Goal: Information Seeking & Learning: Find specific fact

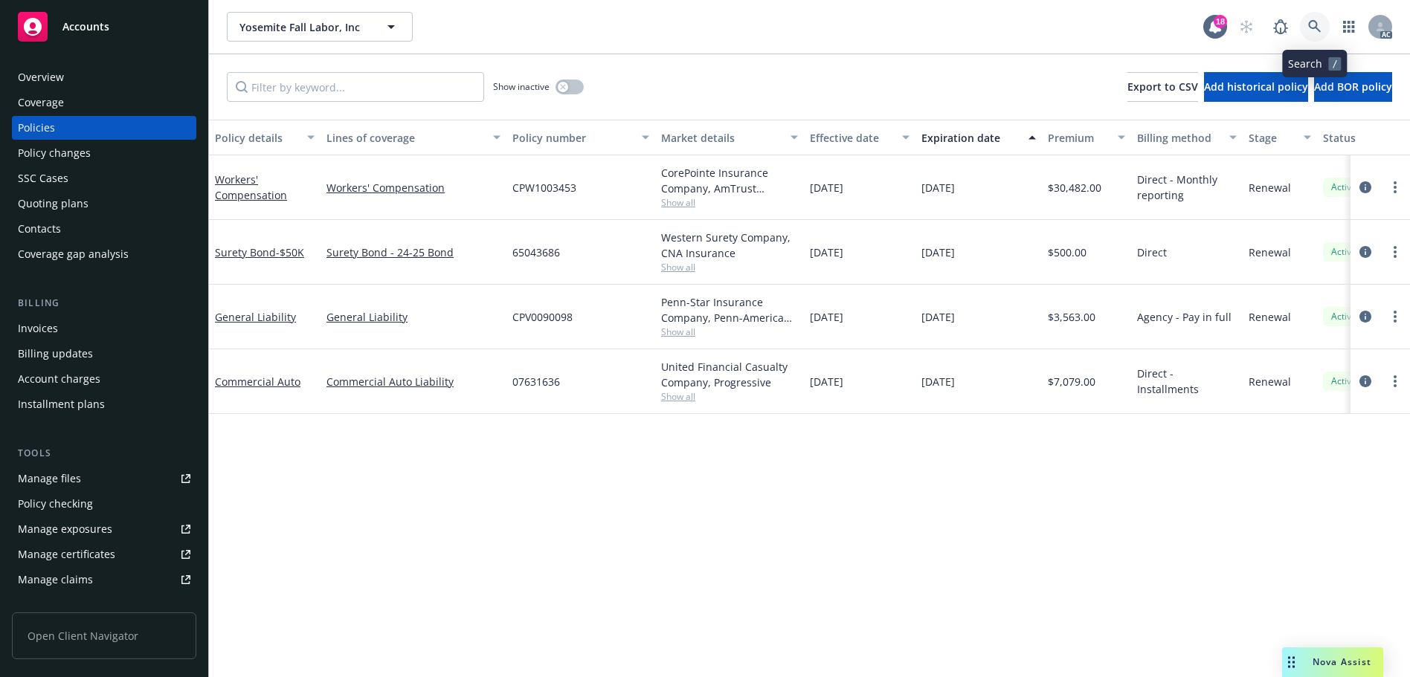
click at [1314, 30] on icon at bounding box center [1314, 26] width 13 height 13
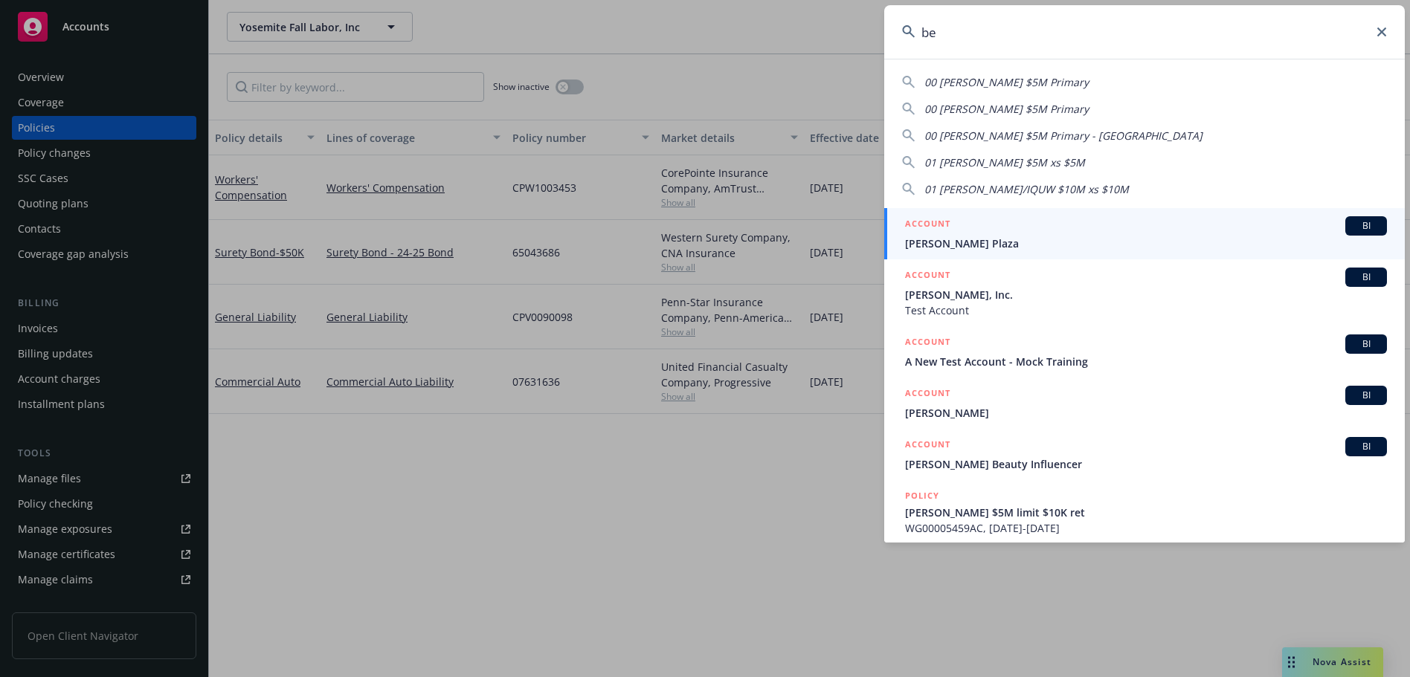
type input "b"
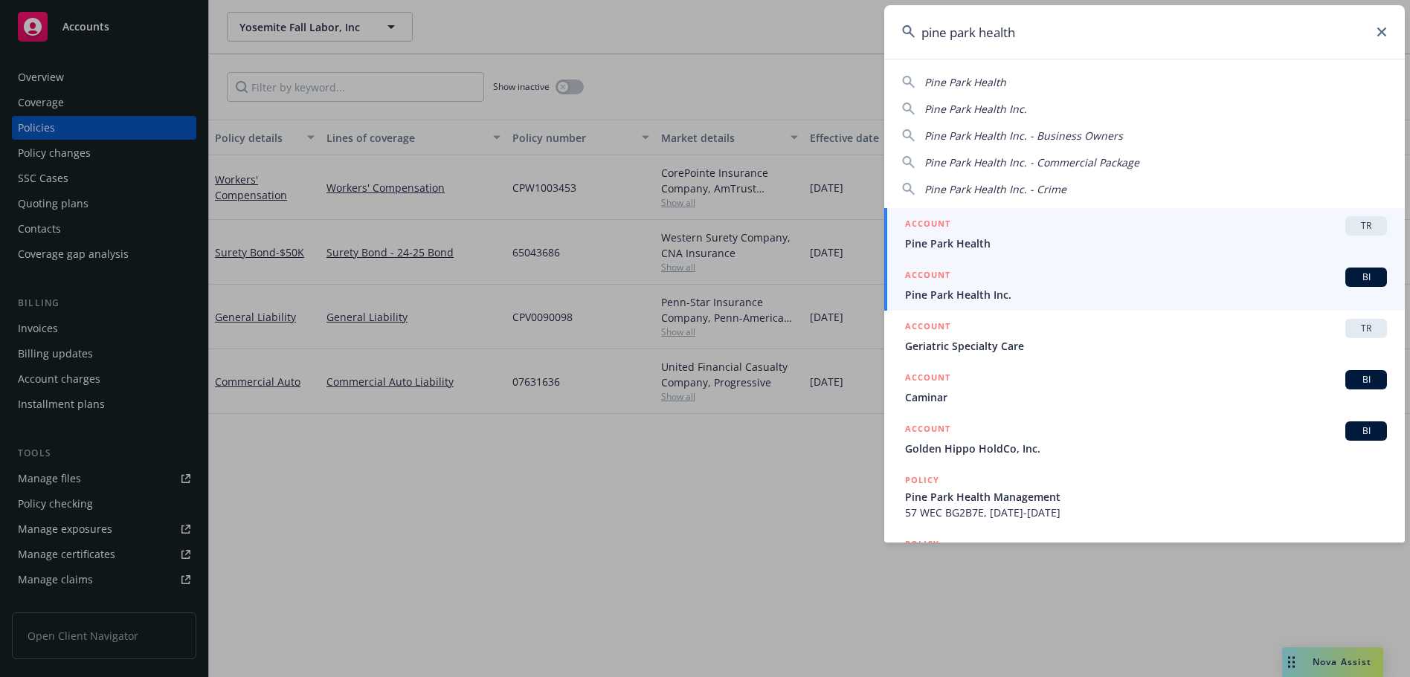
type input "pine park health"
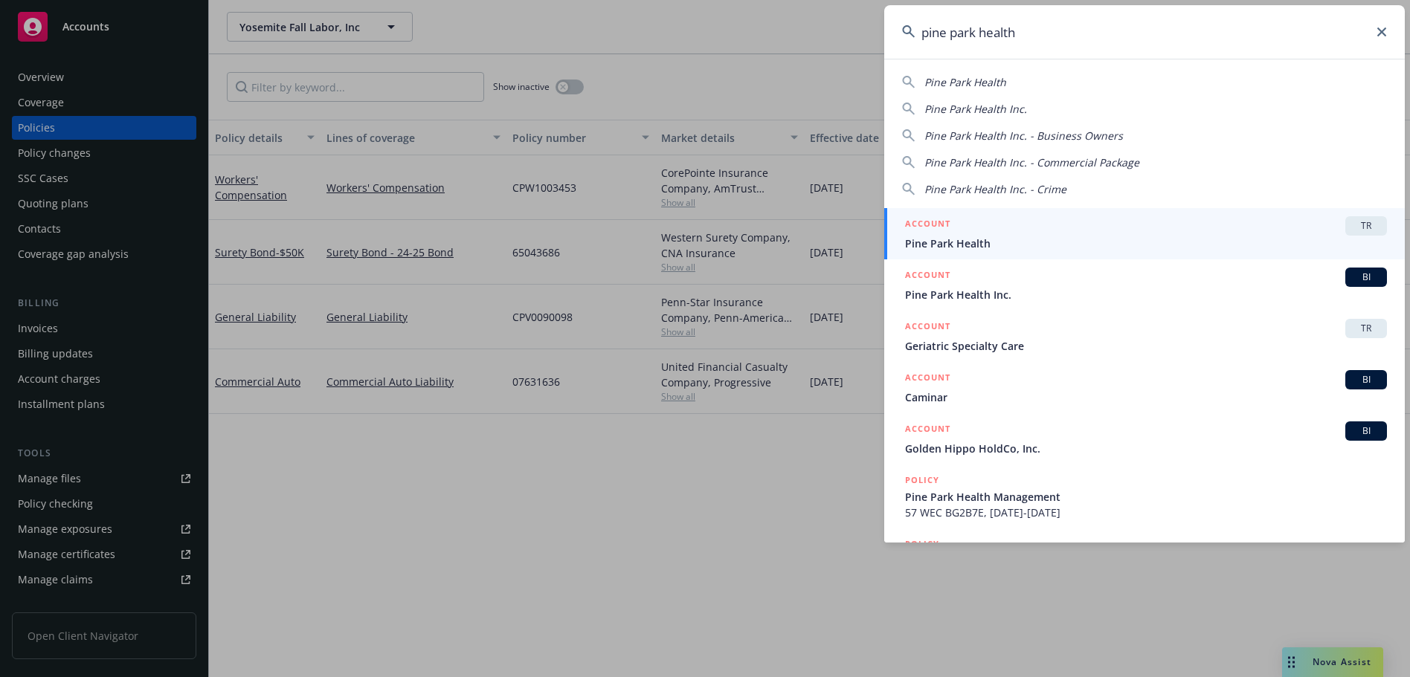
click at [1074, 288] on span "Pine Park Health Inc." at bounding box center [1146, 295] width 482 height 16
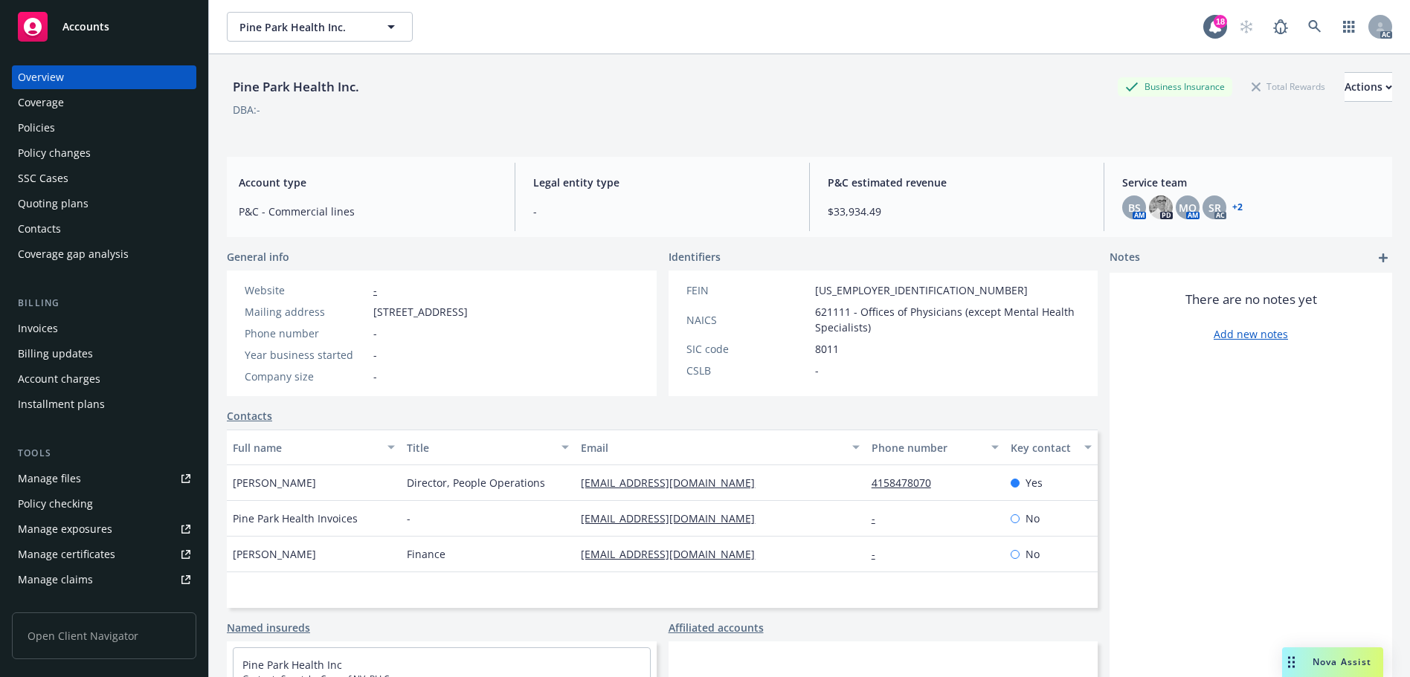
click at [59, 123] on div "Policies" at bounding box center [104, 128] width 173 height 24
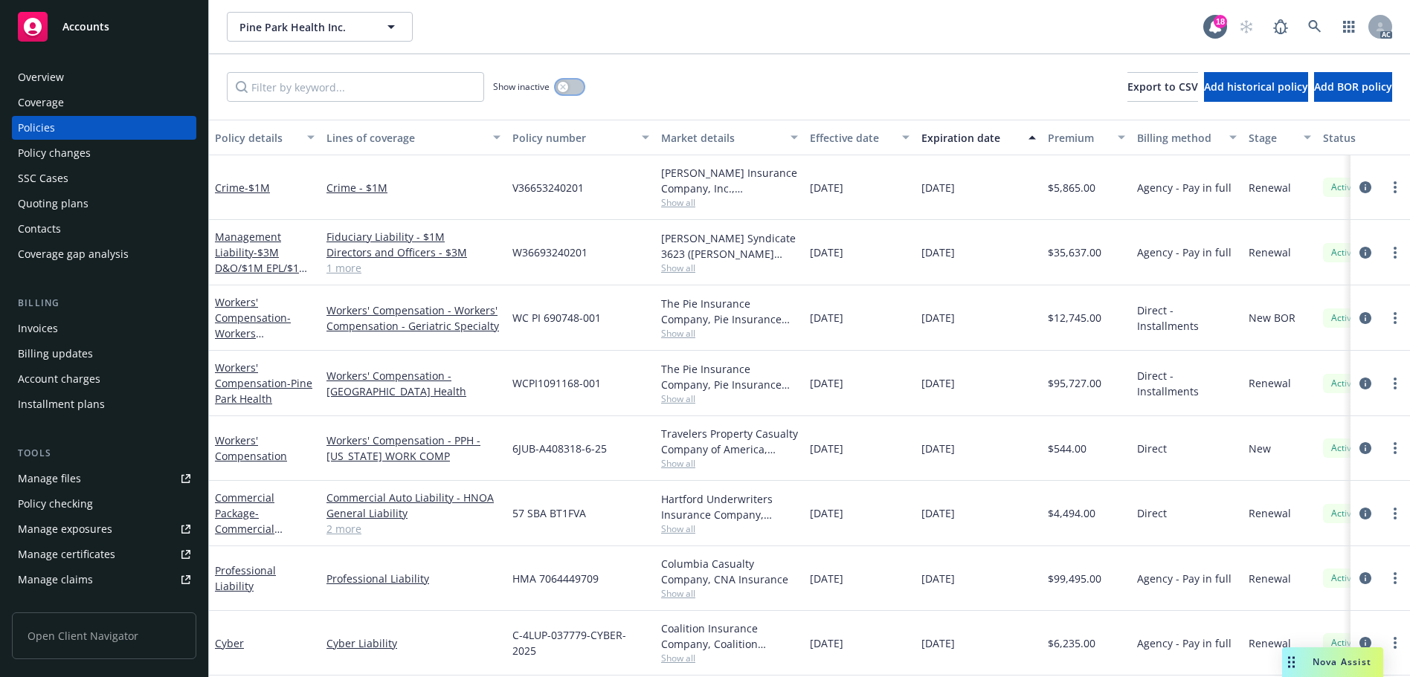
click at [561, 83] on div "button" at bounding box center [563, 87] width 10 height 10
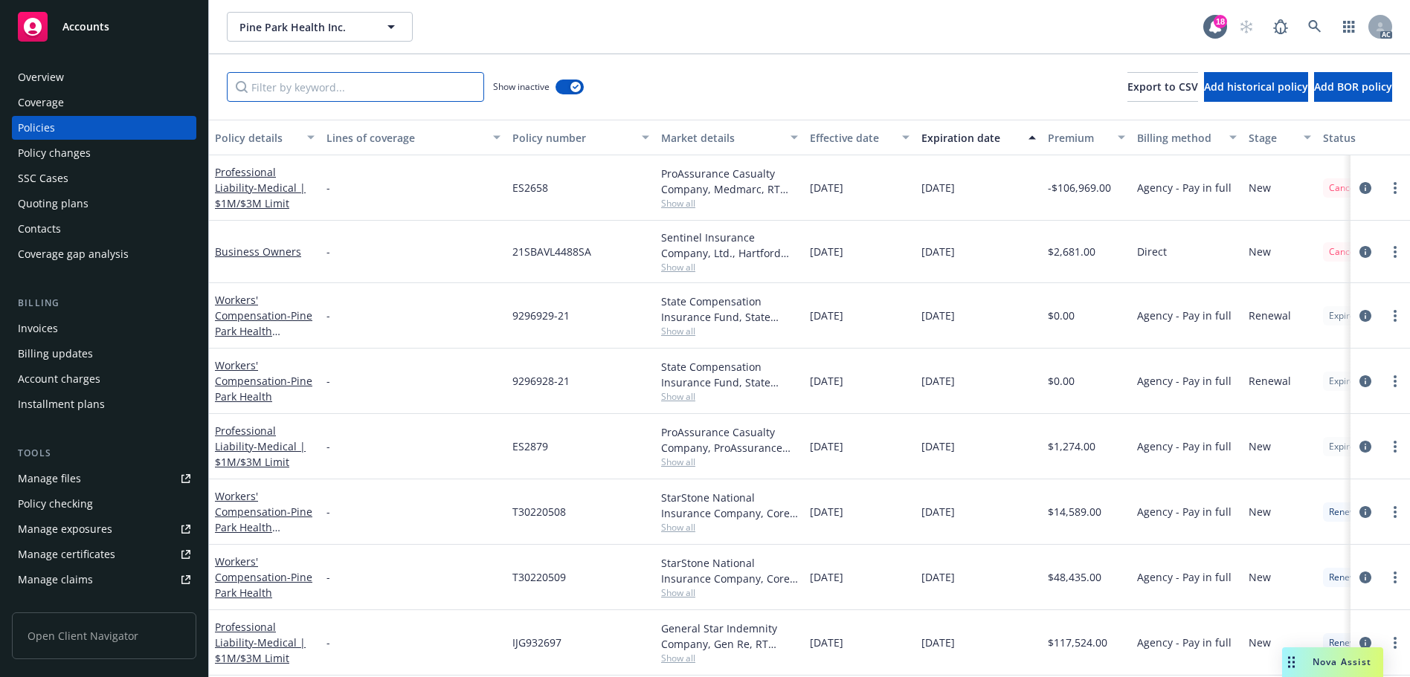
click at [419, 100] on input "Filter by keyword..." at bounding box center [355, 87] width 257 height 30
paste input "V36653230101"
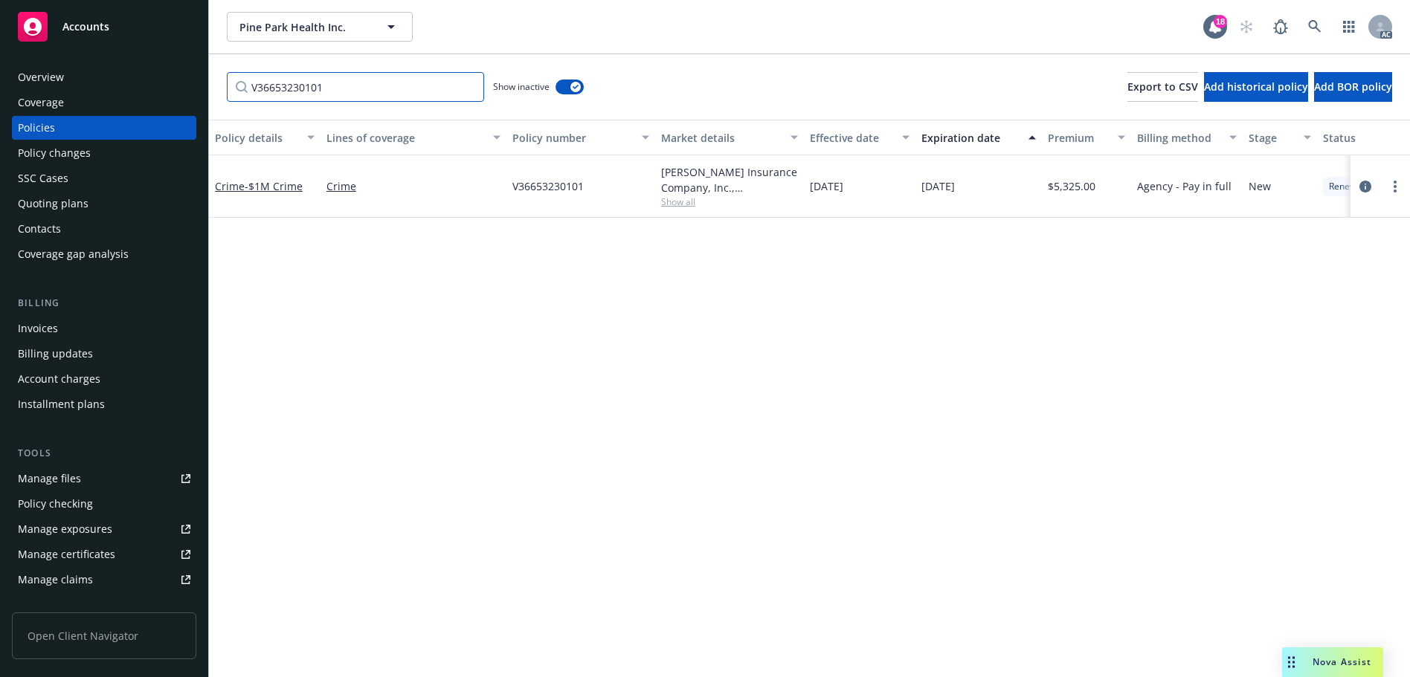
type input "V36653230101"
drag, startPoint x: 76, startPoint y: 334, endPoint x: 79, endPoint y: 325, distance: 9.4
click at [75, 334] on div "Invoices" at bounding box center [104, 329] width 173 height 24
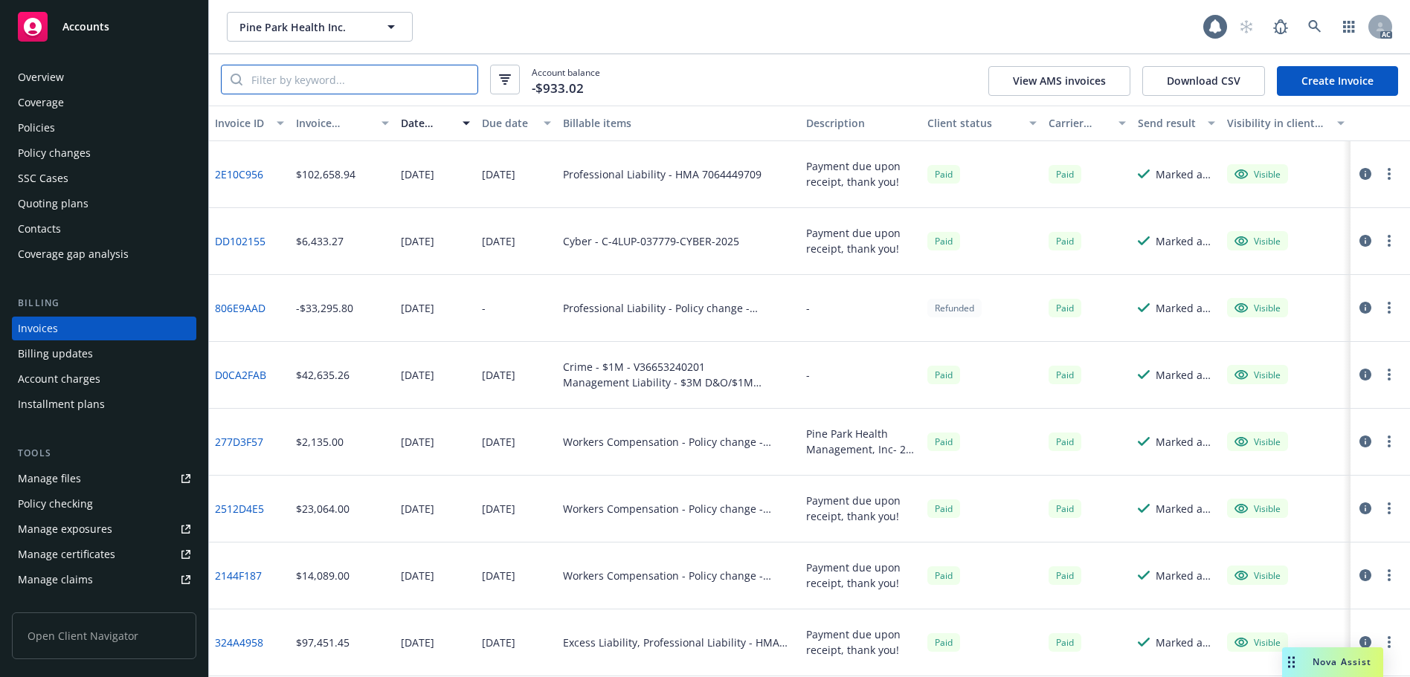
click at [312, 86] on input "search" at bounding box center [359, 79] width 235 height 28
paste input "V36653230101"
type input "V36653230101"
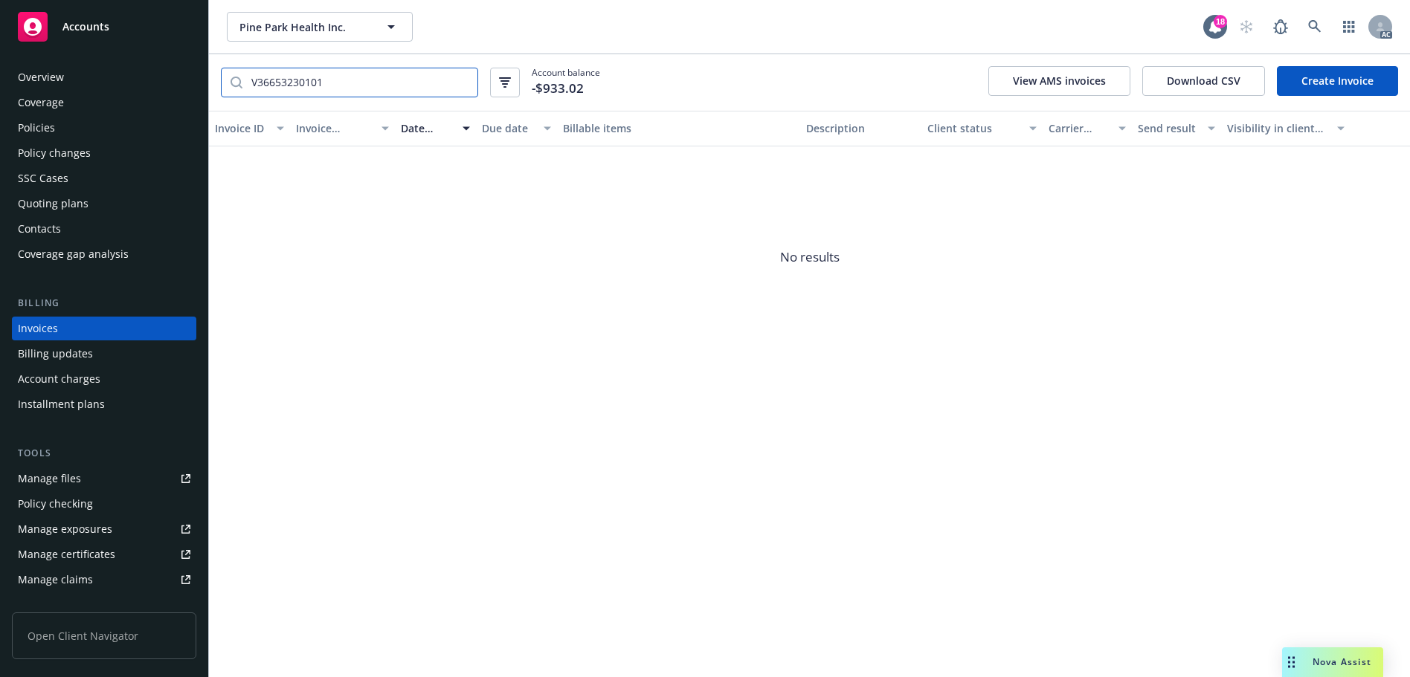
click at [462, 80] on input "V36653230101" at bounding box center [359, 82] width 235 height 28
click at [63, 126] on div "Policies" at bounding box center [104, 128] width 173 height 24
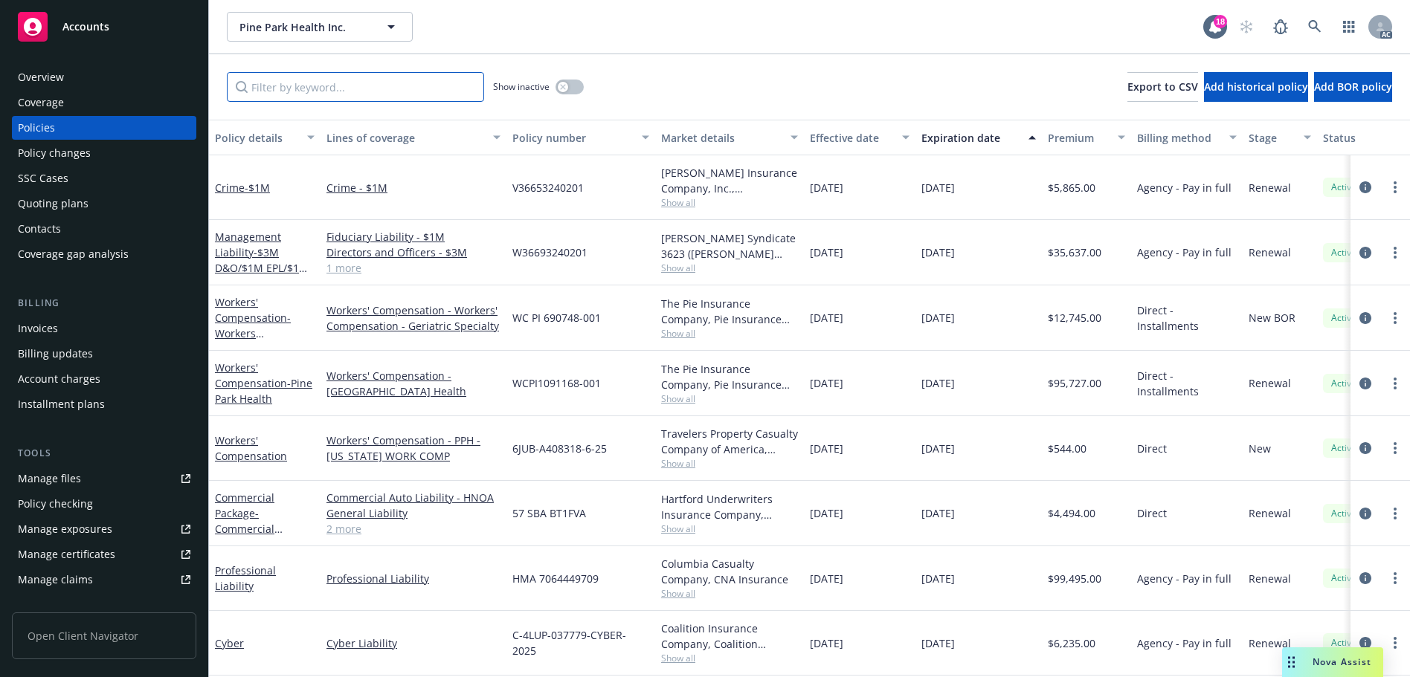
click at [387, 75] on input "Filter by keyword..." at bounding box center [355, 87] width 257 height 30
paste input "V36653230101"
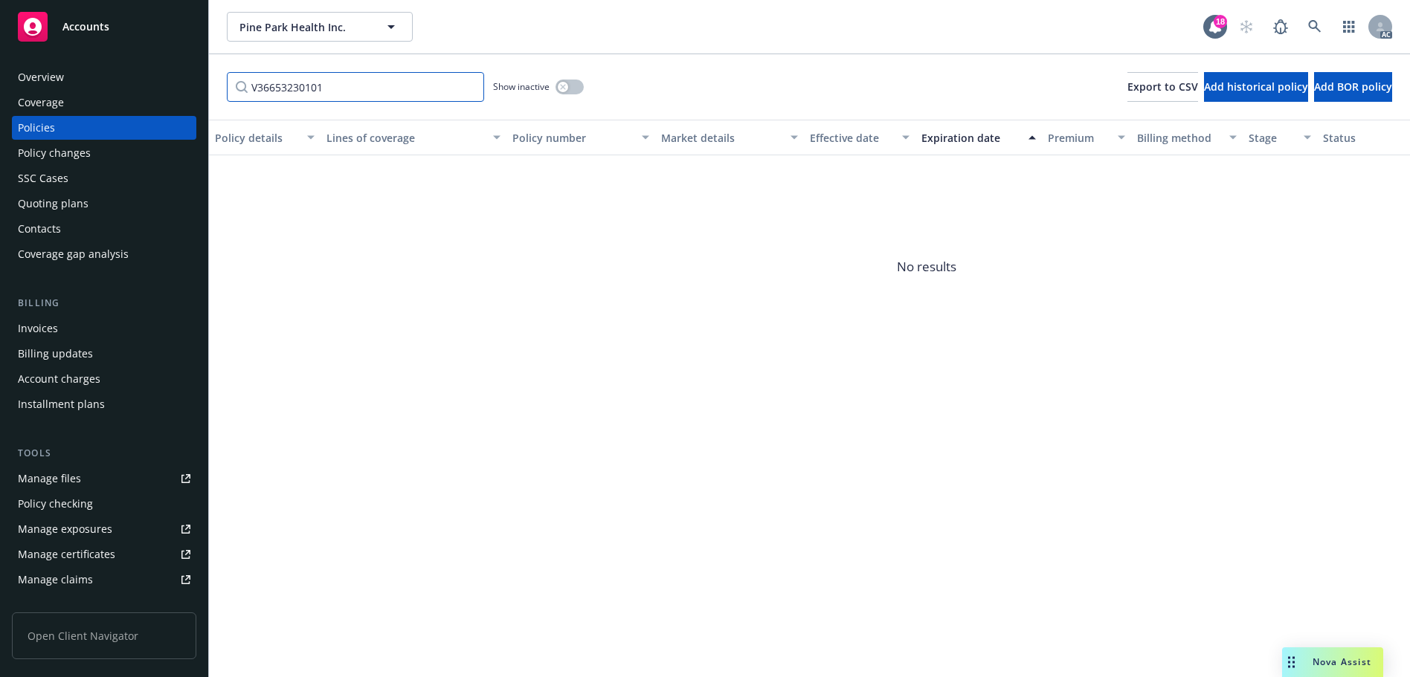
type input "V36653230101"
click at [576, 88] on button "button" at bounding box center [569, 87] width 28 height 15
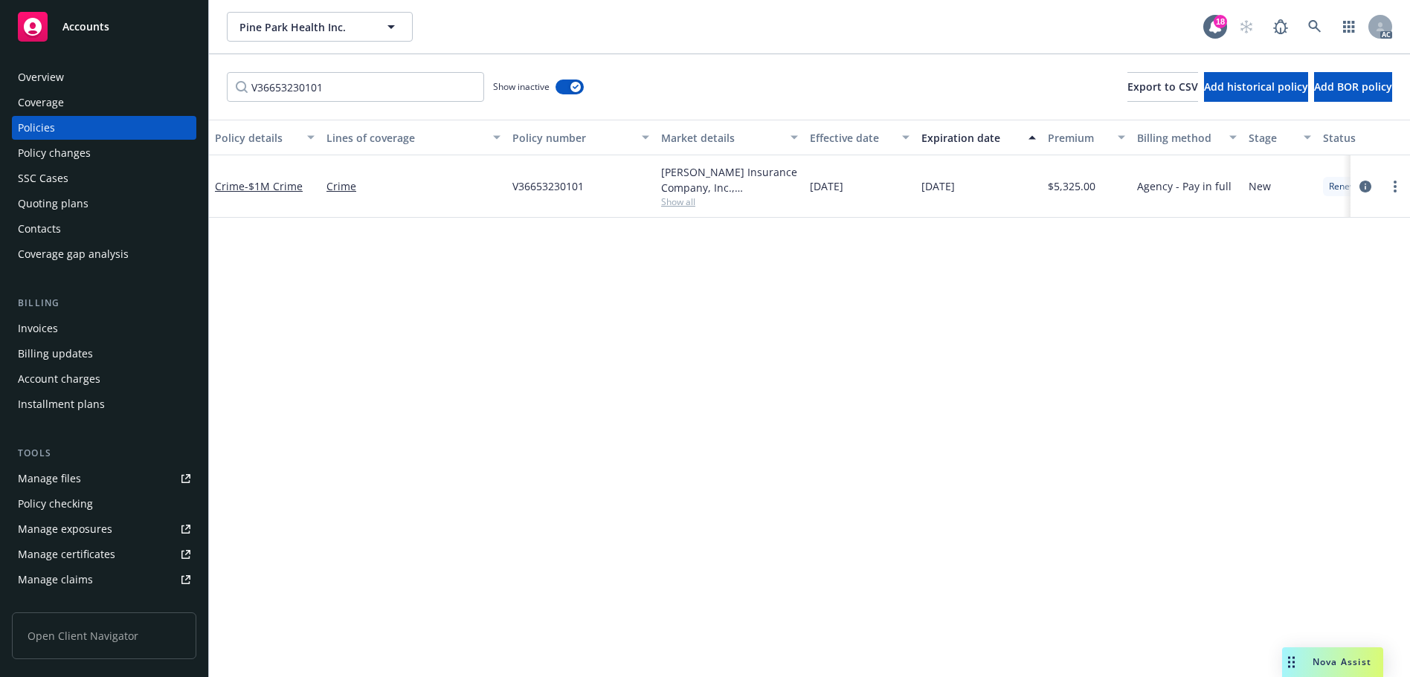
click at [79, 324] on div "Invoices" at bounding box center [104, 329] width 173 height 24
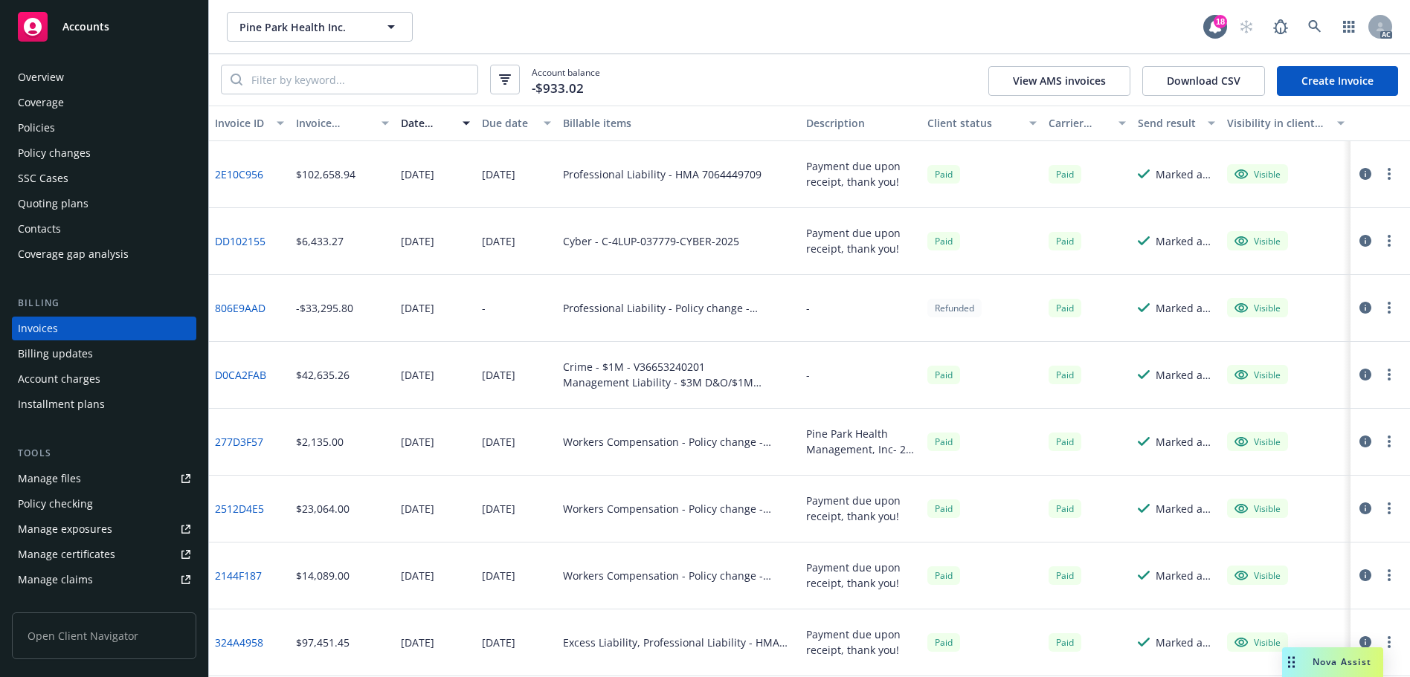
click at [59, 120] on div "Policies" at bounding box center [104, 128] width 173 height 24
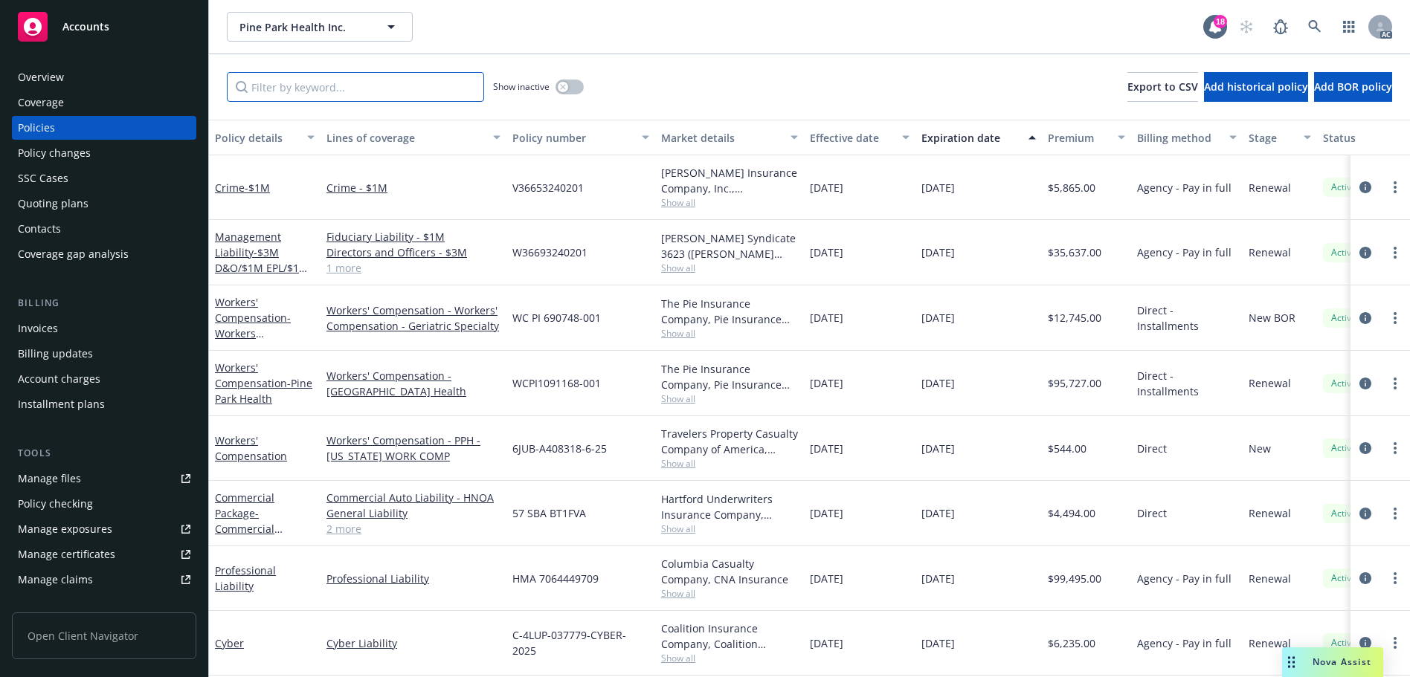
click at [308, 80] on input "Filter by keyword..." at bounding box center [355, 87] width 257 height 30
click at [410, 85] on input "Filter by keyword..." at bounding box center [355, 87] width 257 height 30
paste input "V36653230101"
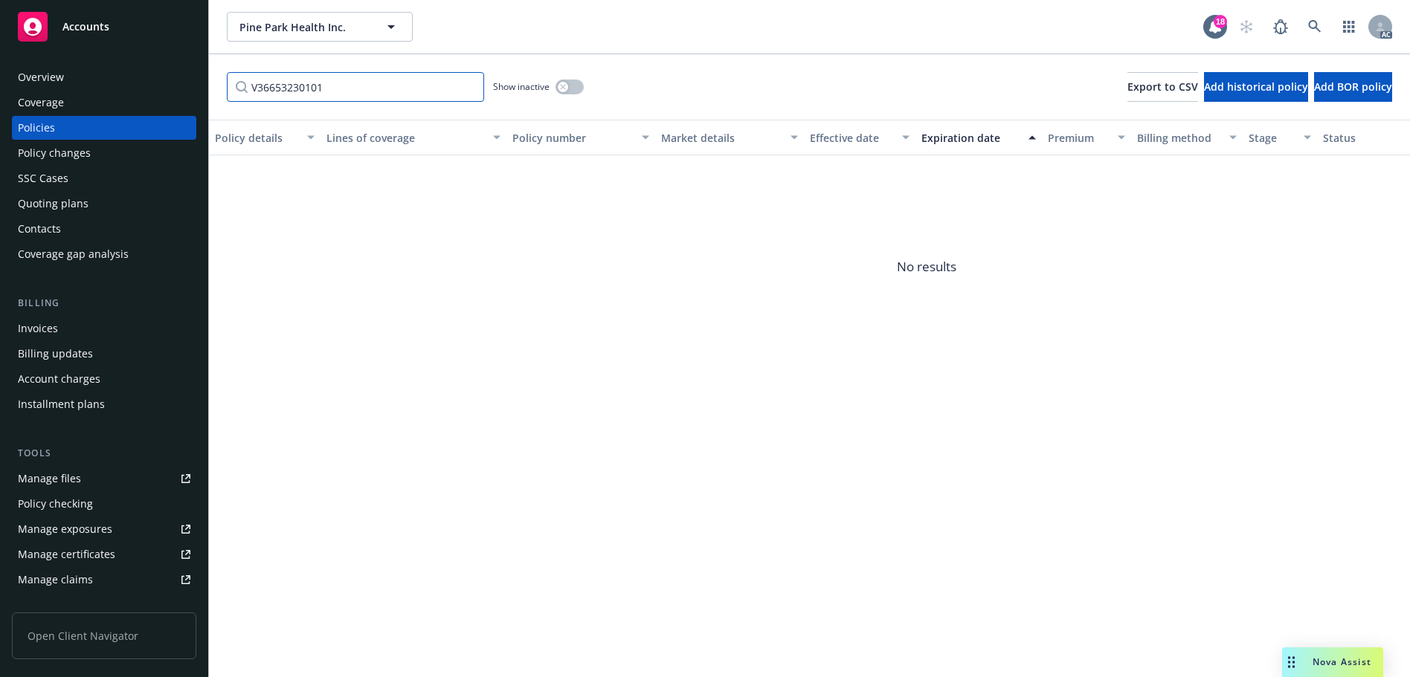
type input "V36653230101"
click at [569, 86] on button "button" at bounding box center [569, 87] width 28 height 15
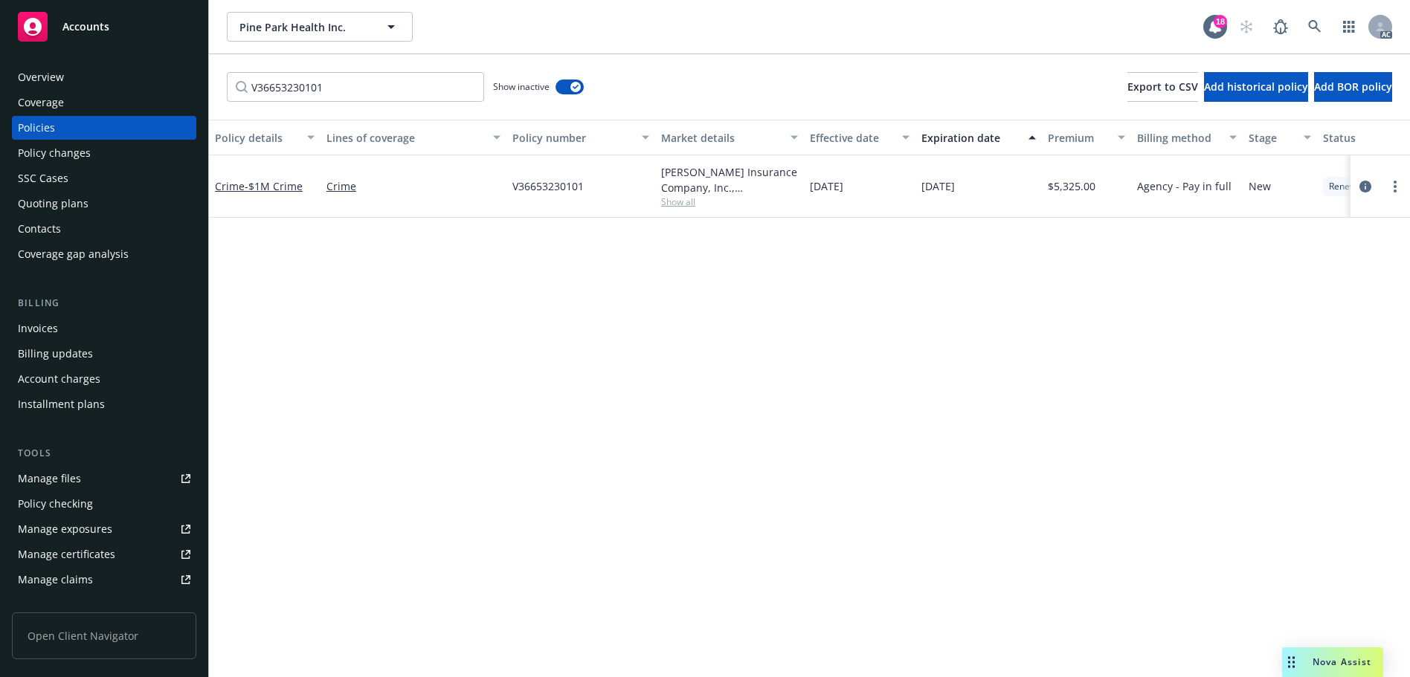
click at [87, 154] on div "Policy changes" at bounding box center [54, 153] width 73 height 24
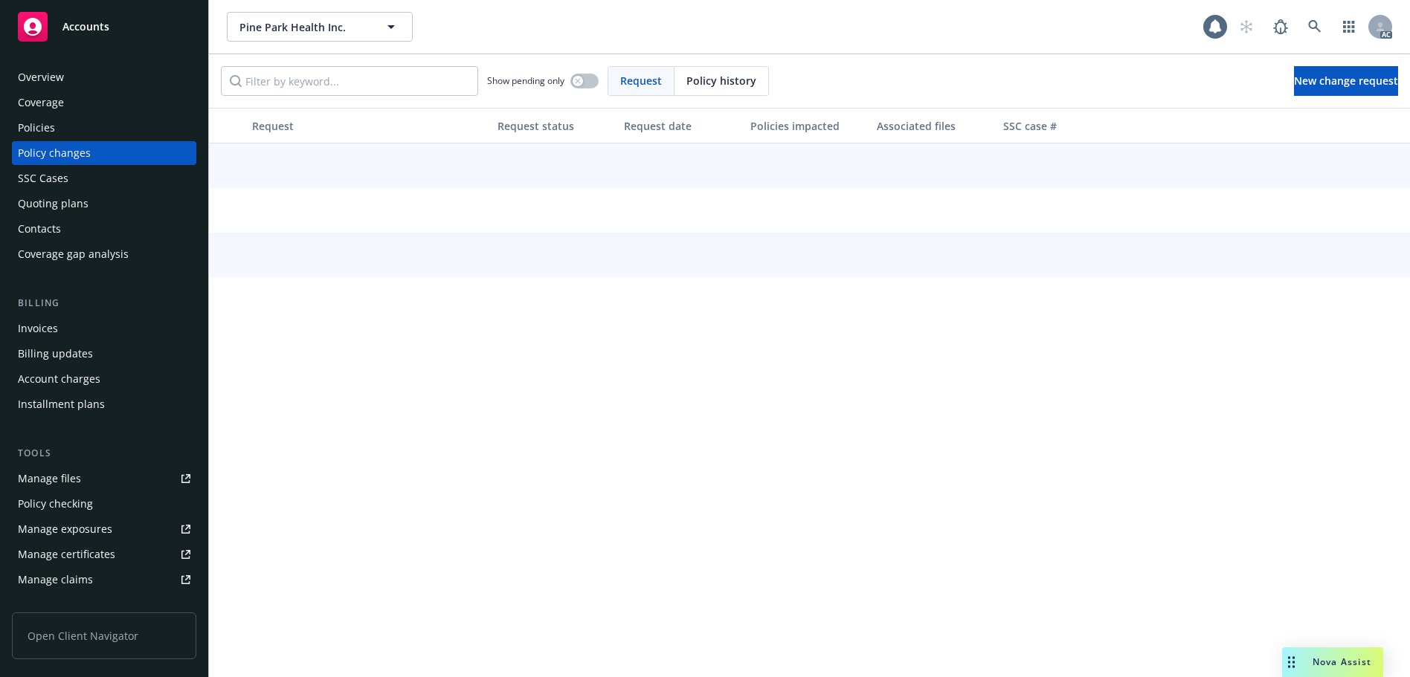
click at [737, 75] on span "Policy history" at bounding box center [721, 81] width 70 height 16
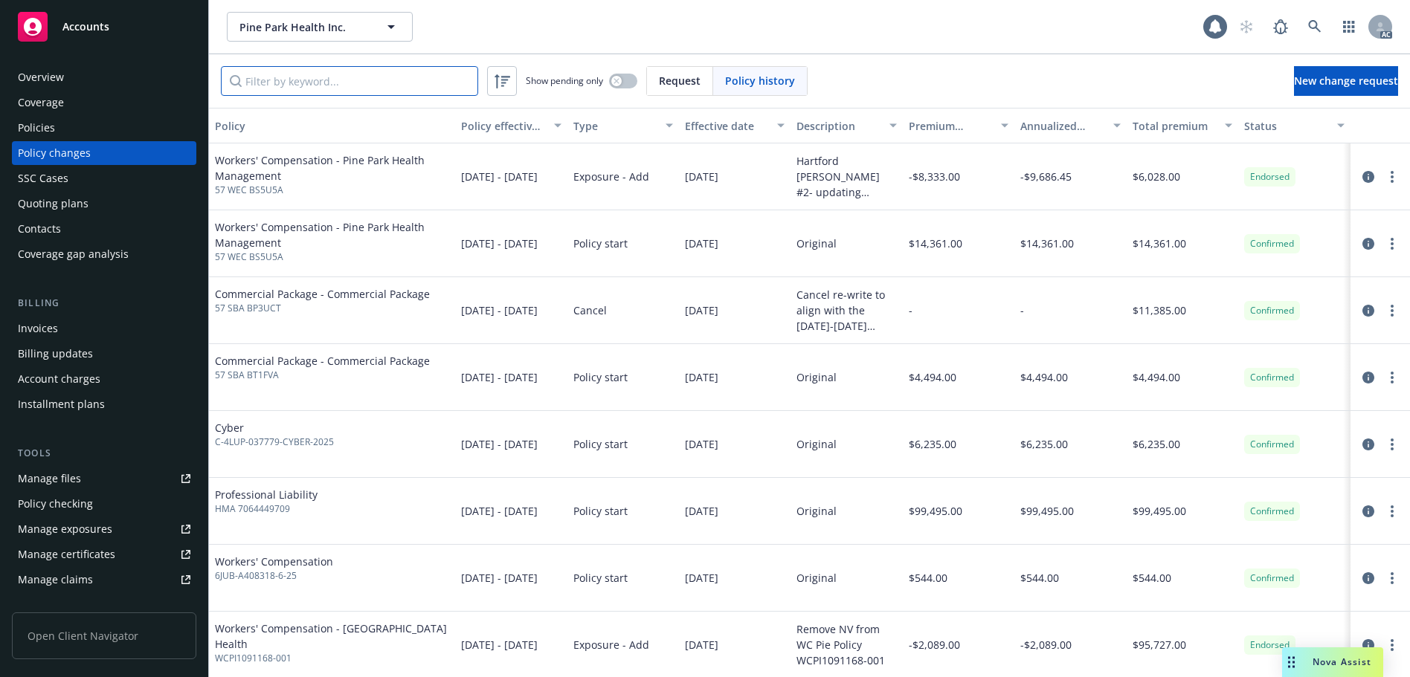
click at [396, 86] on input "Filter by keyword..." at bounding box center [349, 81] width 257 height 30
paste input "V36653230101"
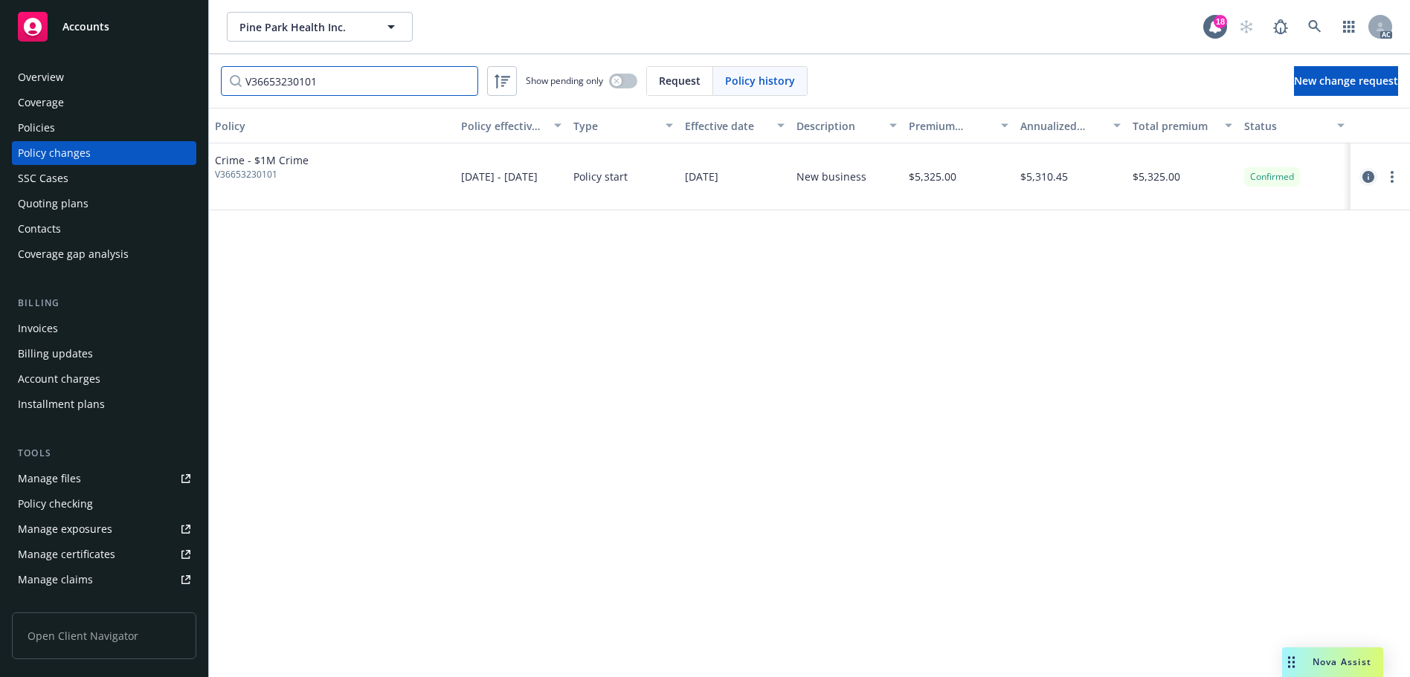
type input "V36653230101"
click at [1365, 174] on icon "circleInformation" at bounding box center [1368, 177] width 12 height 12
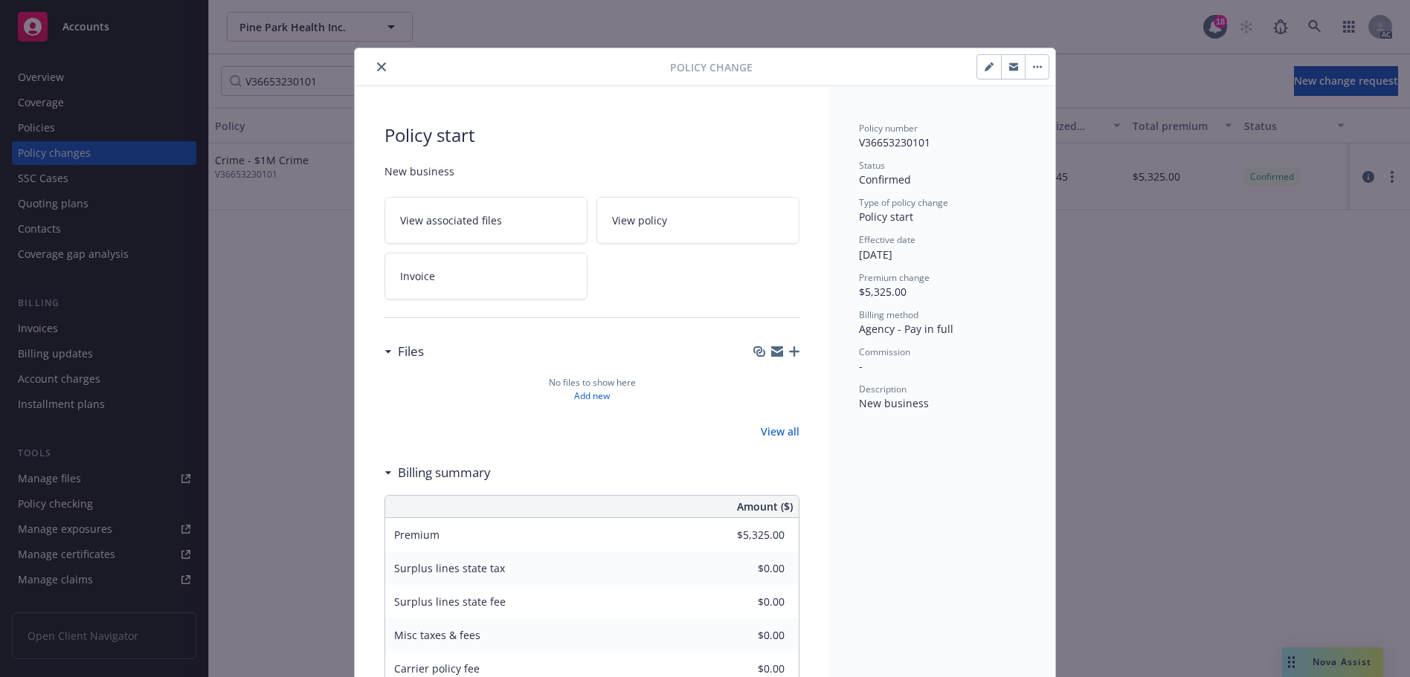
click at [377, 65] on icon "close" at bounding box center [381, 66] width 9 height 9
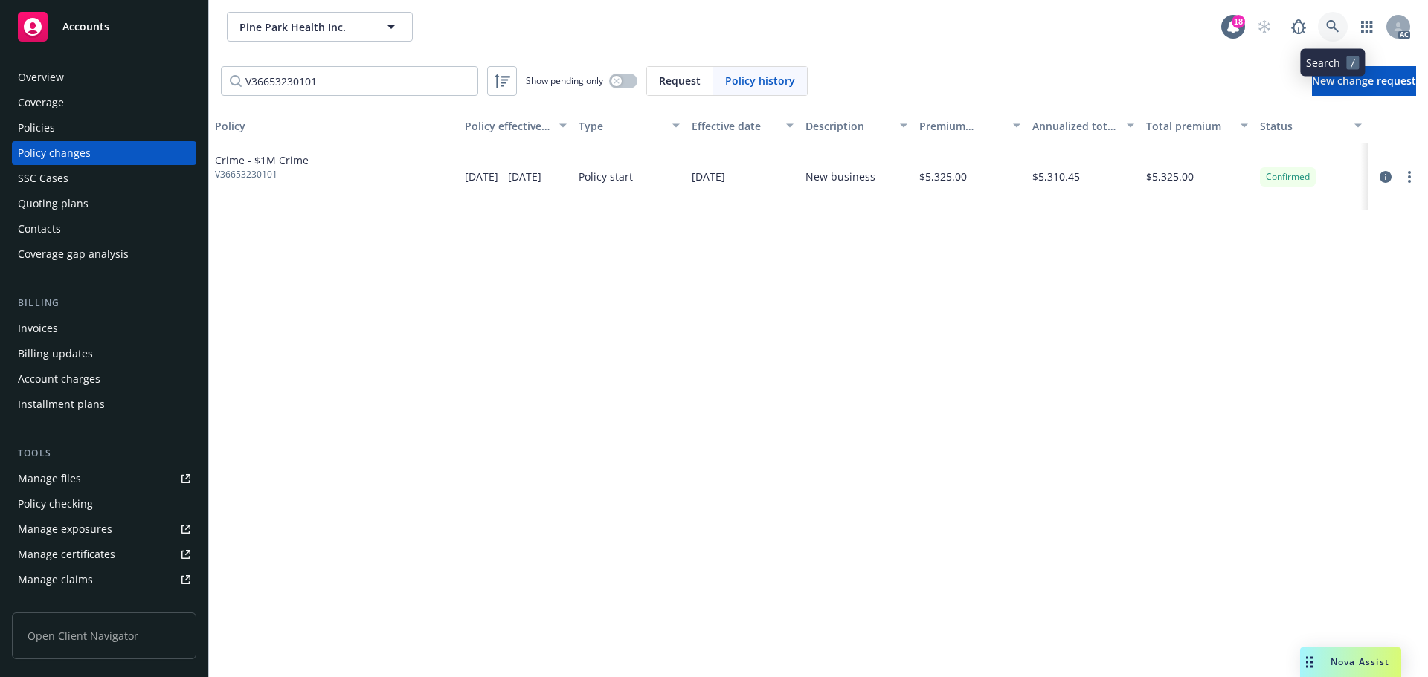
click at [1326, 25] on icon at bounding box center [1332, 26] width 13 height 13
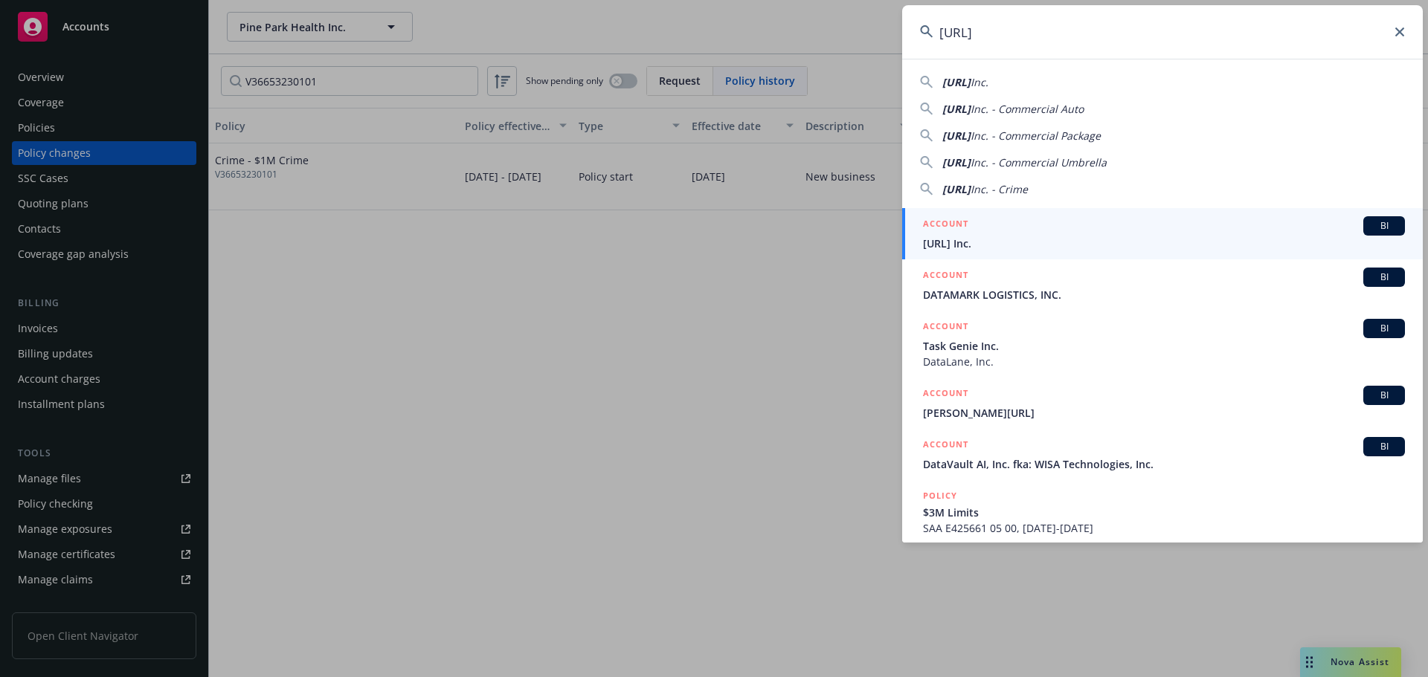
type input "[URL]"
click at [1190, 234] on div "ACCOUNT BI" at bounding box center [1164, 225] width 482 height 19
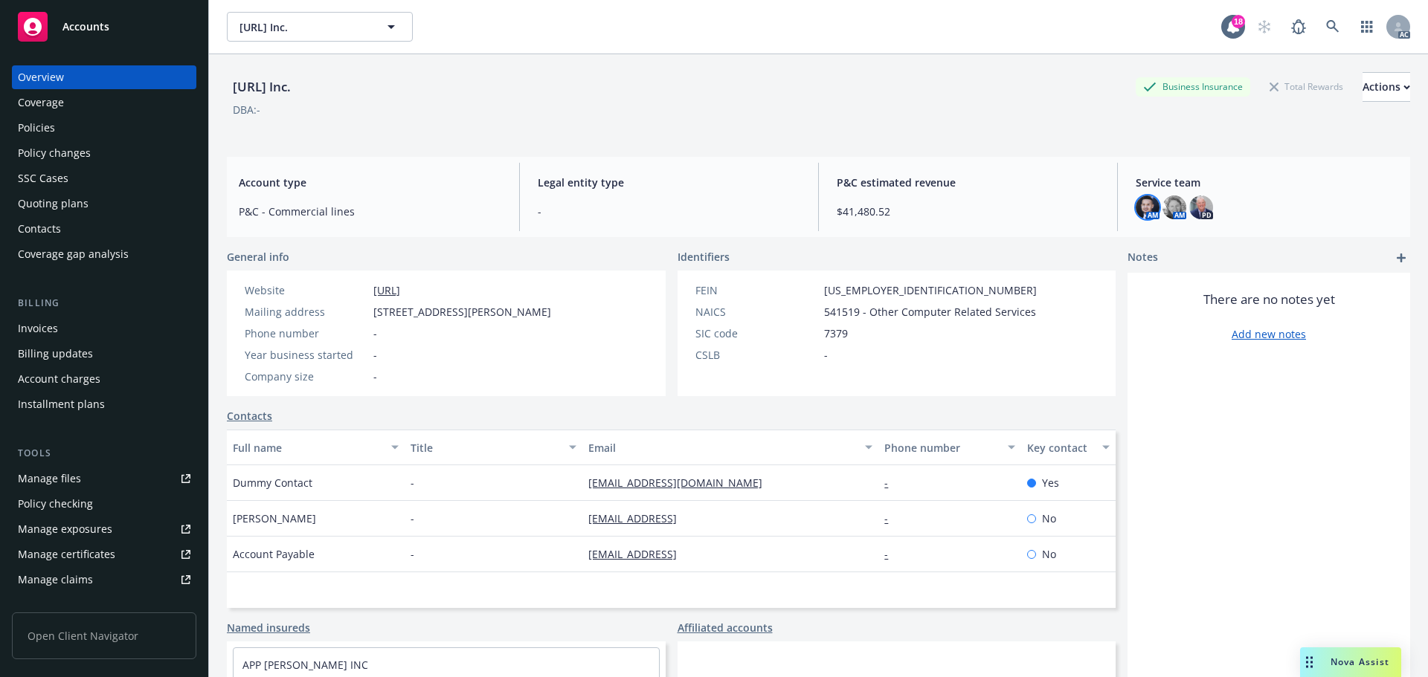
click at [1144, 200] on img at bounding box center [1147, 208] width 24 height 24
click at [1162, 201] on img at bounding box center [1174, 208] width 24 height 24
click at [975, 146] on div "[URL] Inc. Business Insurance Total Rewards Actions DBA: - Account type P&C - C…" at bounding box center [818, 384] width 1183 height 660
click at [65, 132] on div "Policies" at bounding box center [104, 128] width 173 height 24
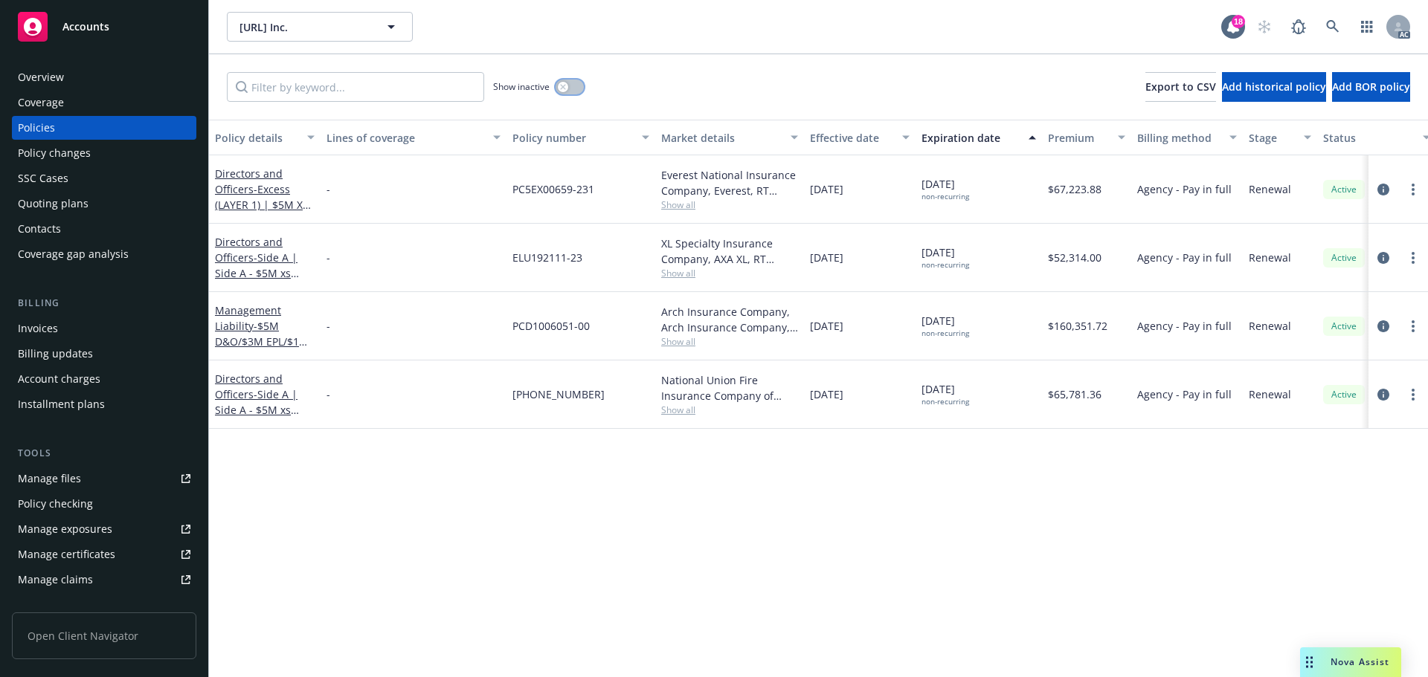
click at [571, 89] on button "button" at bounding box center [569, 87] width 28 height 15
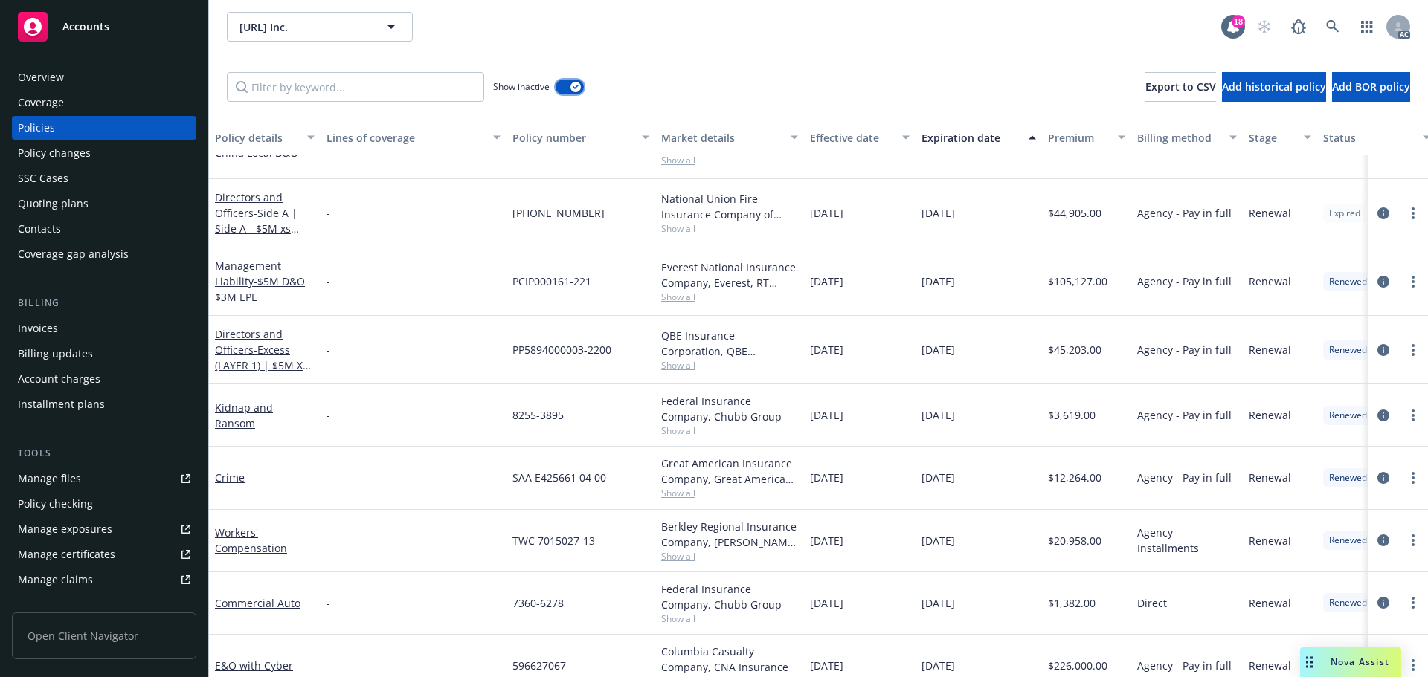
scroll to position [1933, 0]
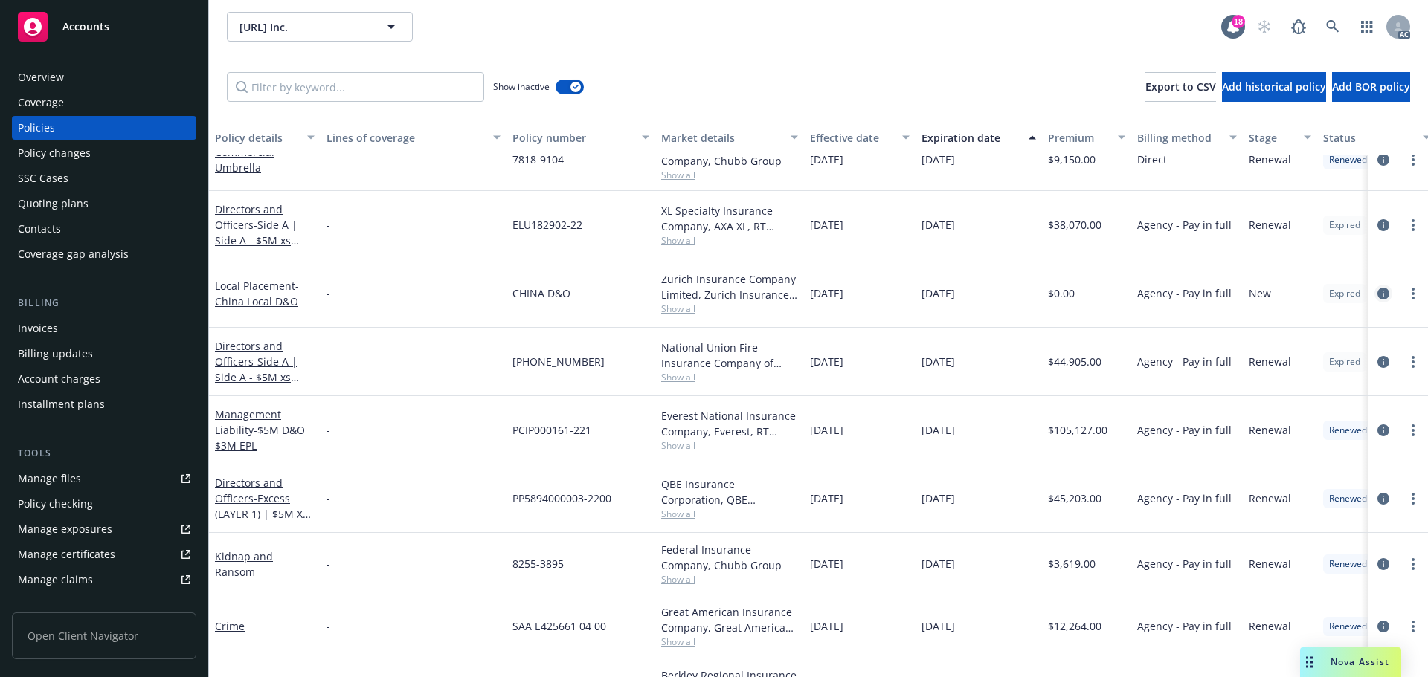
click at [1377, 288] on icon "circleInformation" at bounding box center [1383, 294] width 12 height 12
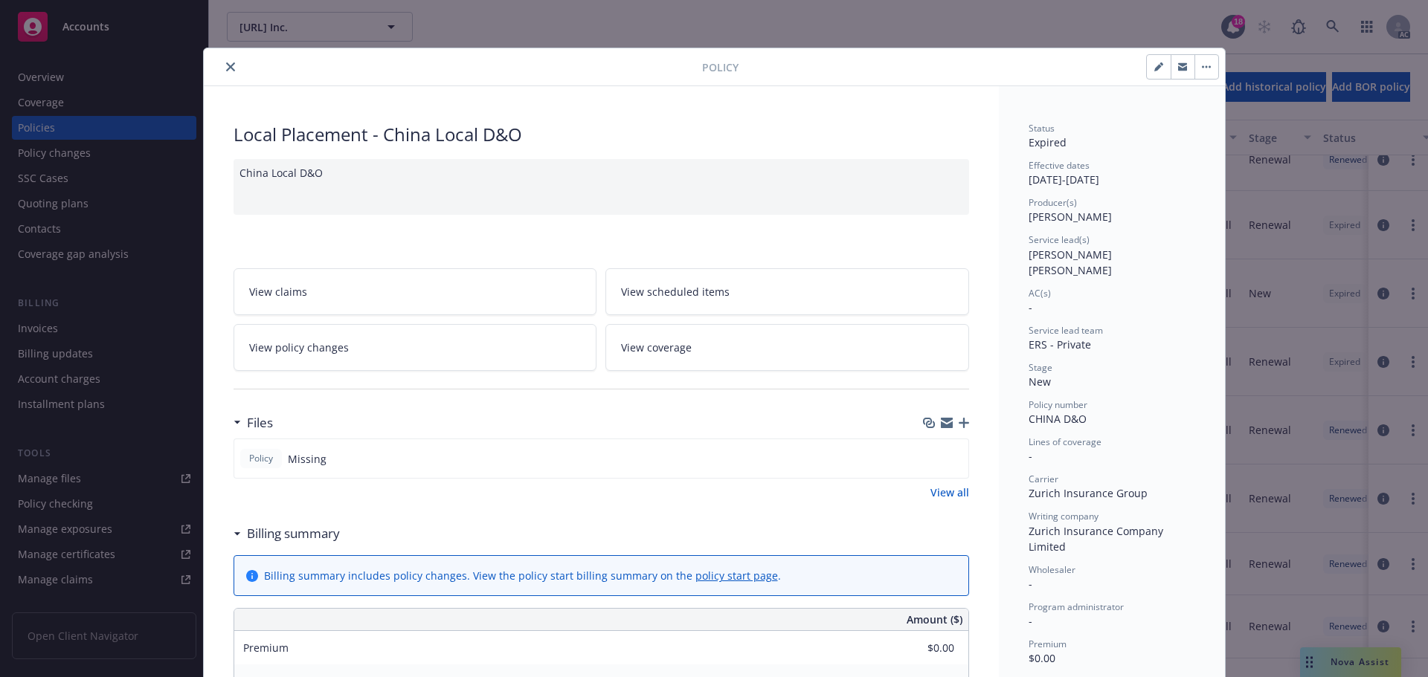
click at [226, 68] on icon "close" at bounding box center [230, 66] width 9 height 9
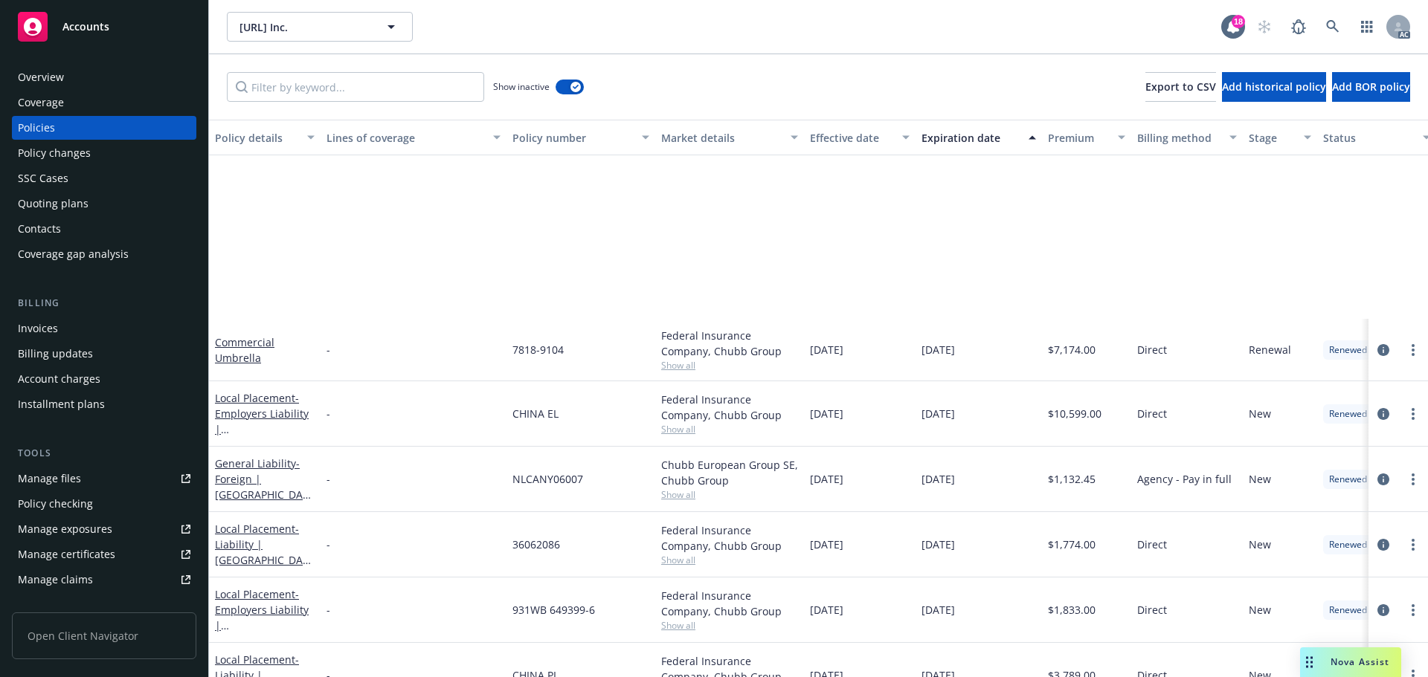
scroll to position [2751, 0]
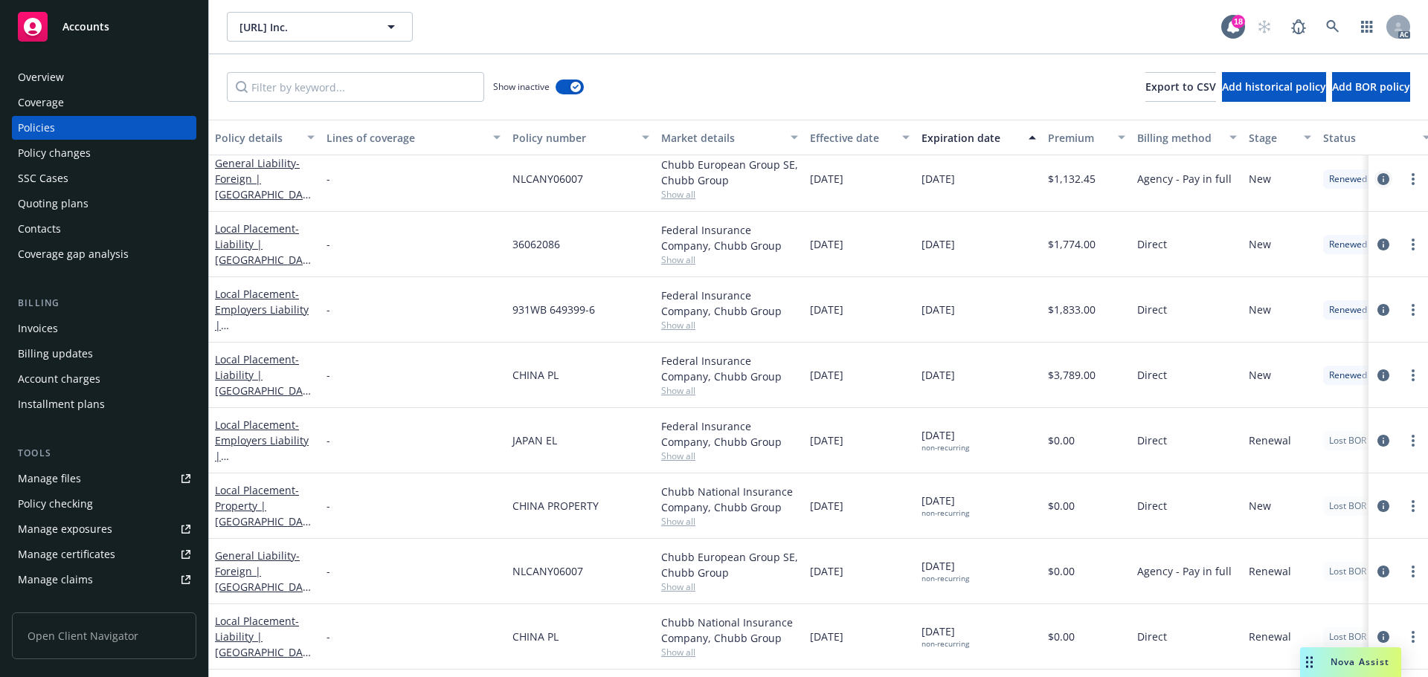
click at [1377, 181] on icon "circleInformation" at bounding box center [1383, 179] width 12 height 12
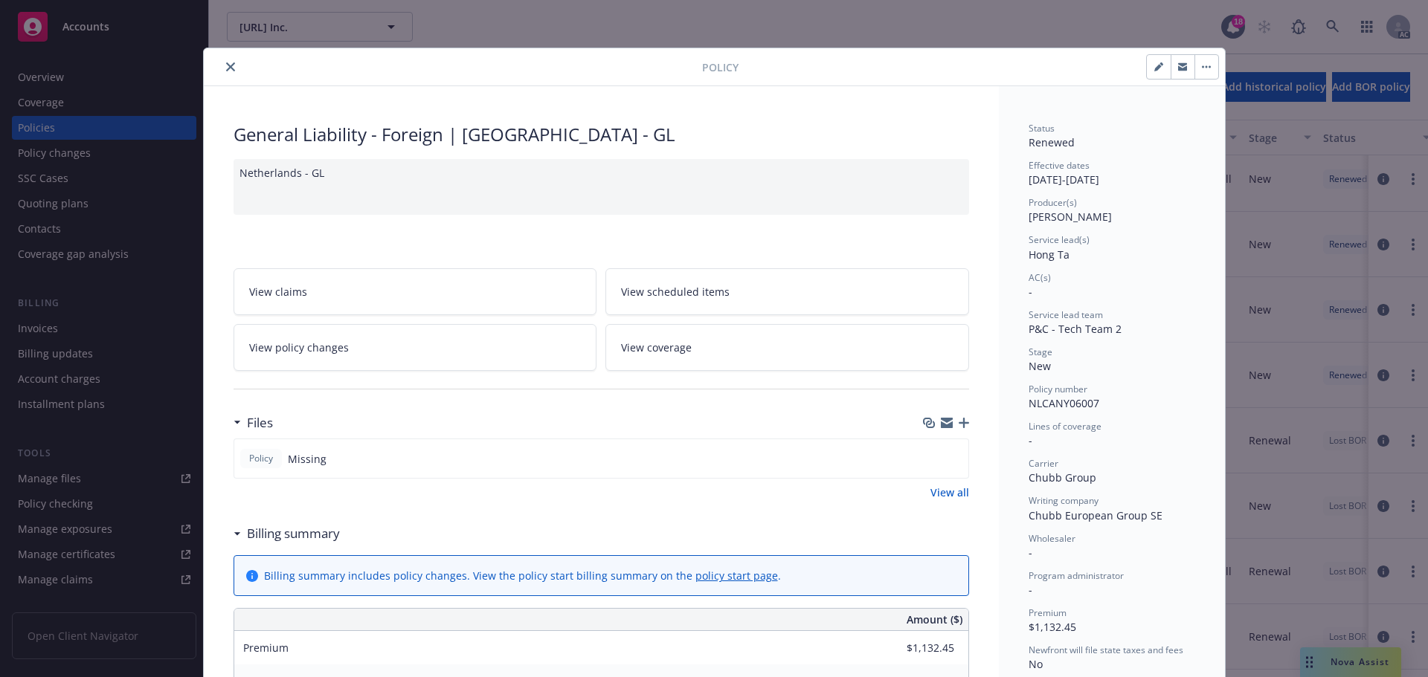
click at [225, 71] on button "close" at bounding box center [231, 67] width 18 height 18
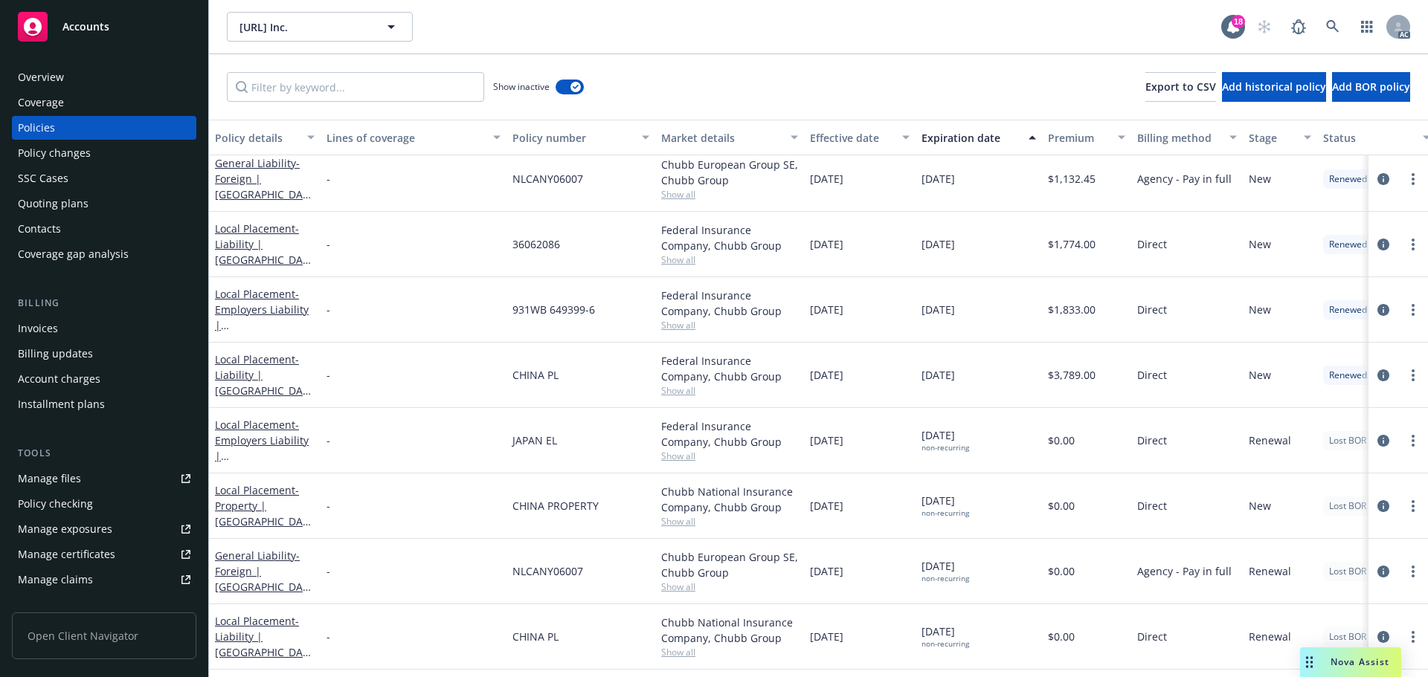
click at [95, 72] on div "Overview" at bounding box center [104, 77] width 173 height 24
